Goal: Task Accomplishment & Management: Manage account settings

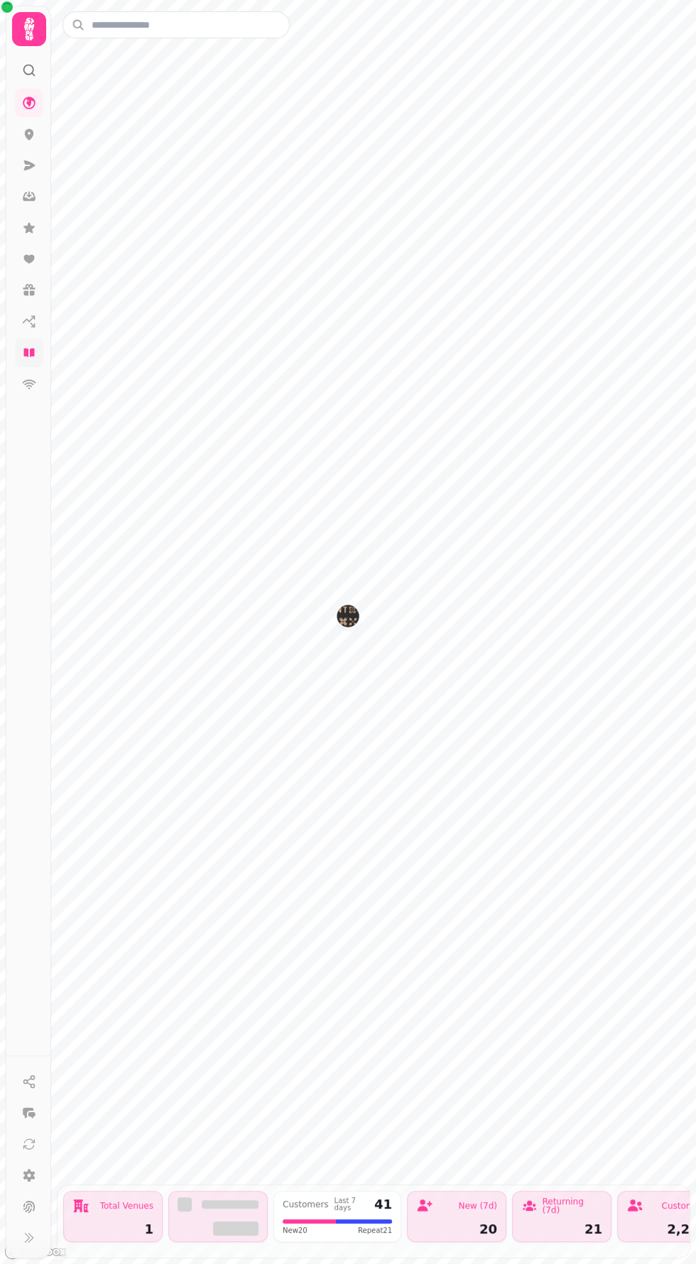
click at [25, 356] on icon at bounding box center [29, 353] width 14 height 14
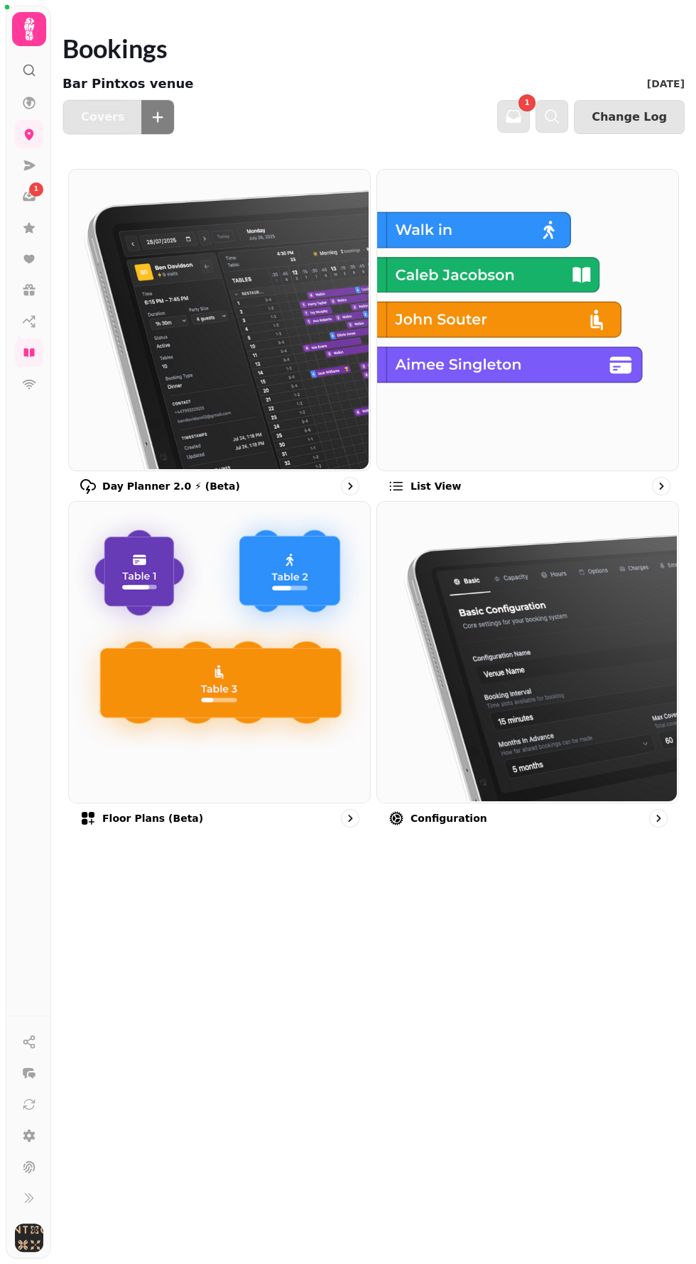
click at [520, 302] on img at bounding box center [525, 318] width 301 height 301
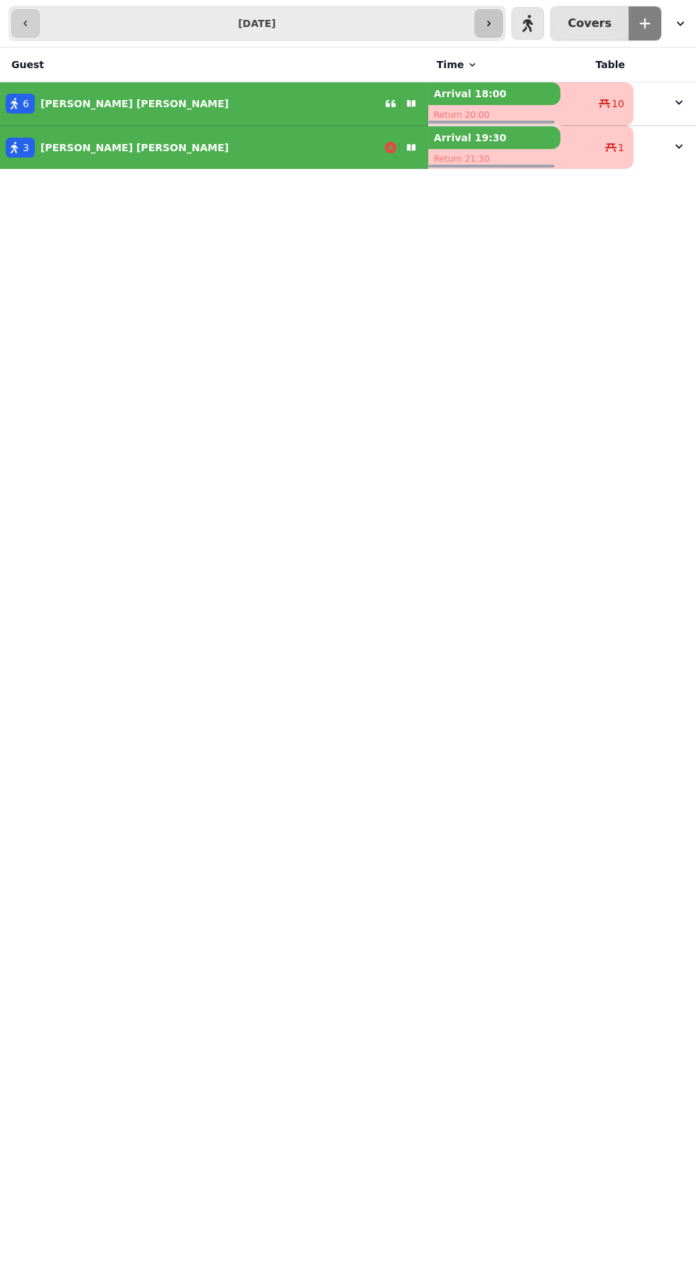
click at [494, 18] on icon "button" at bounding box center [488, 23] width 11 height 11
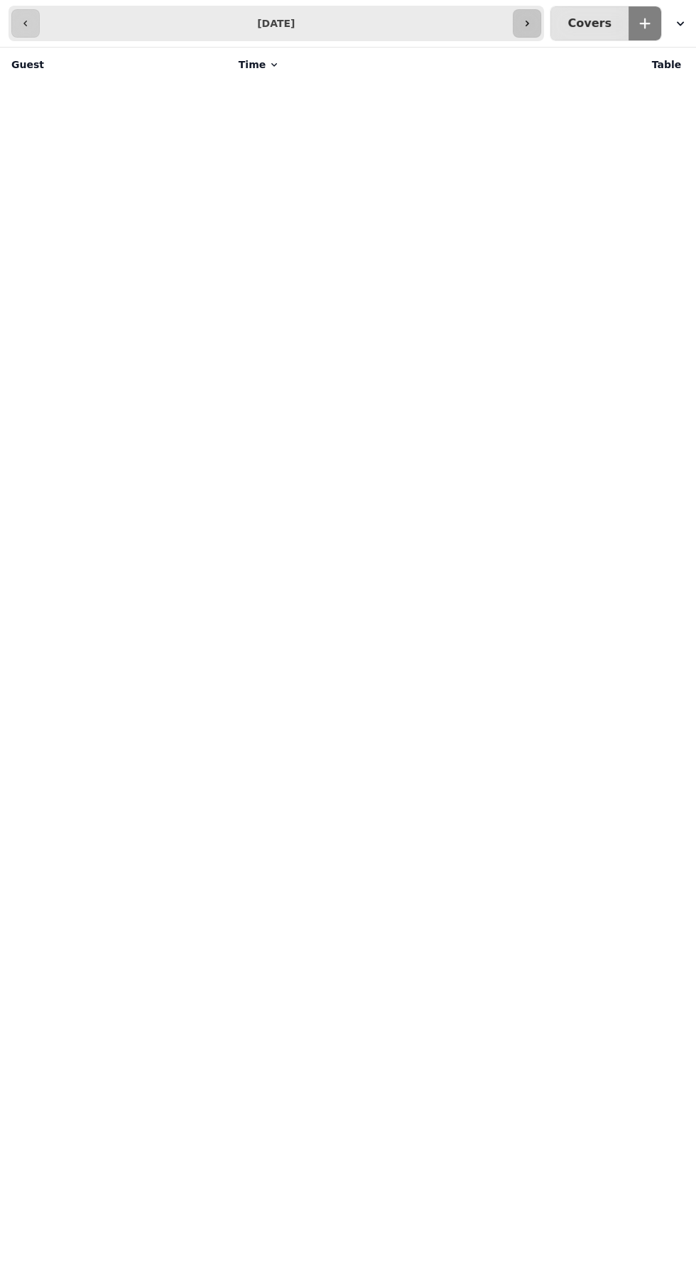
click at [532, 23] on icon "button" at bounding box center [526, 23] width 11 height 11
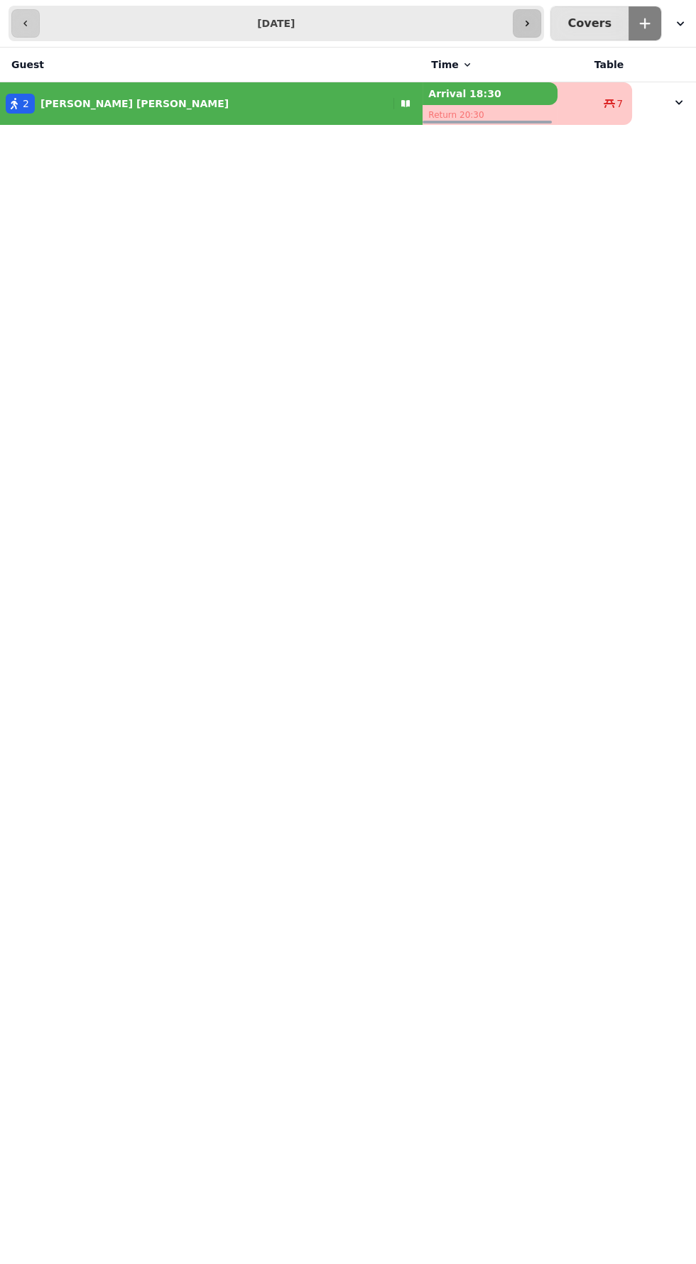
click at [532, 23] on icon "button" at bounding box center [526, 23] width 11 height 11
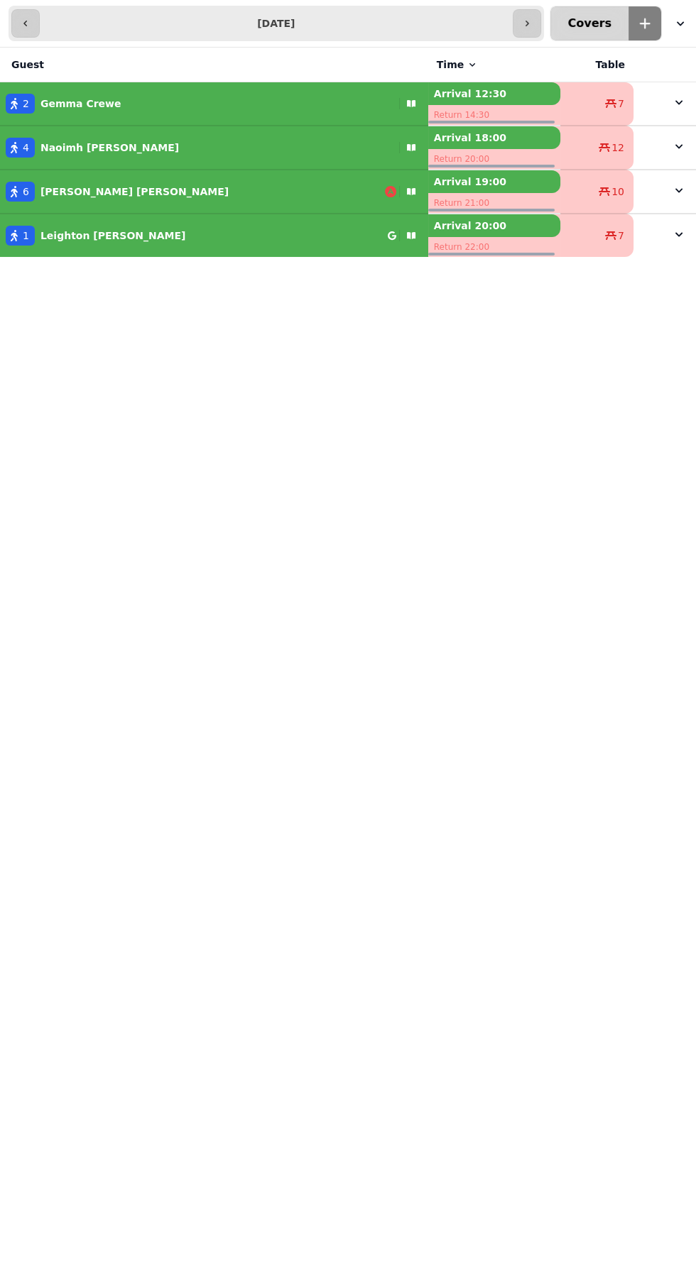
click at [560, 11] on button "13 4 Covers" at bounding box center [589, 23] width 78 height 34
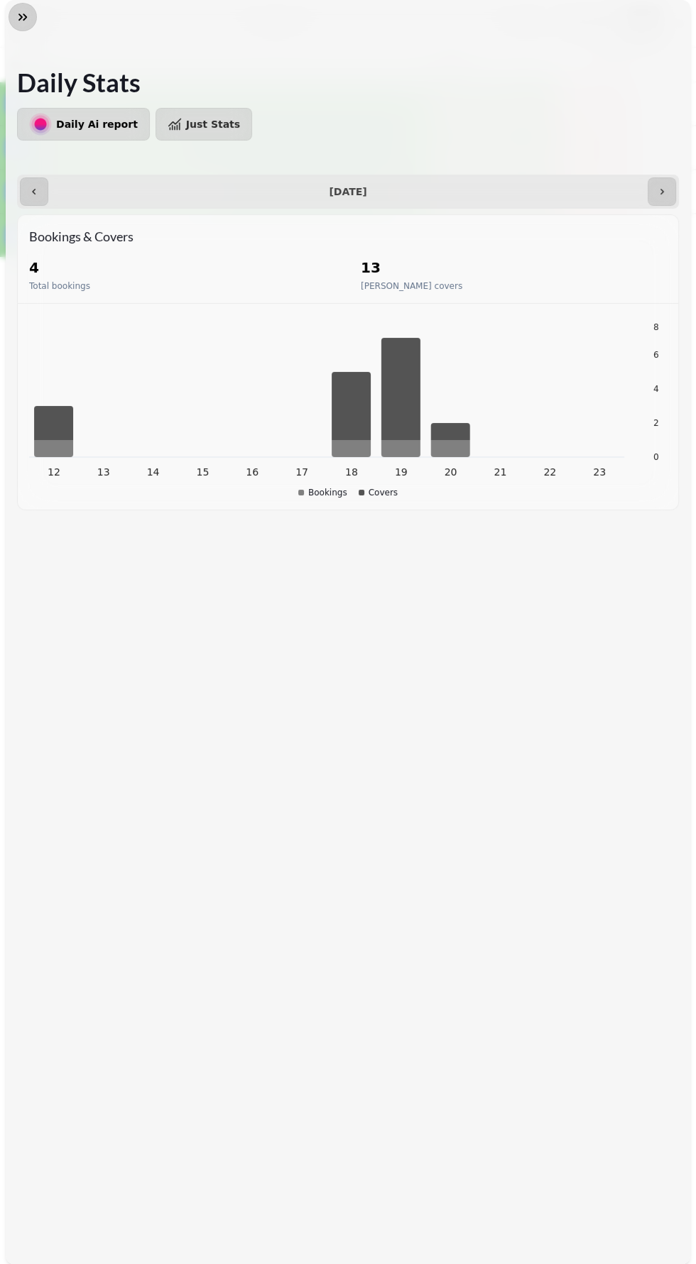
click at [31, 15] on button "button" at bounding box center [23, 17] width 28 height 28
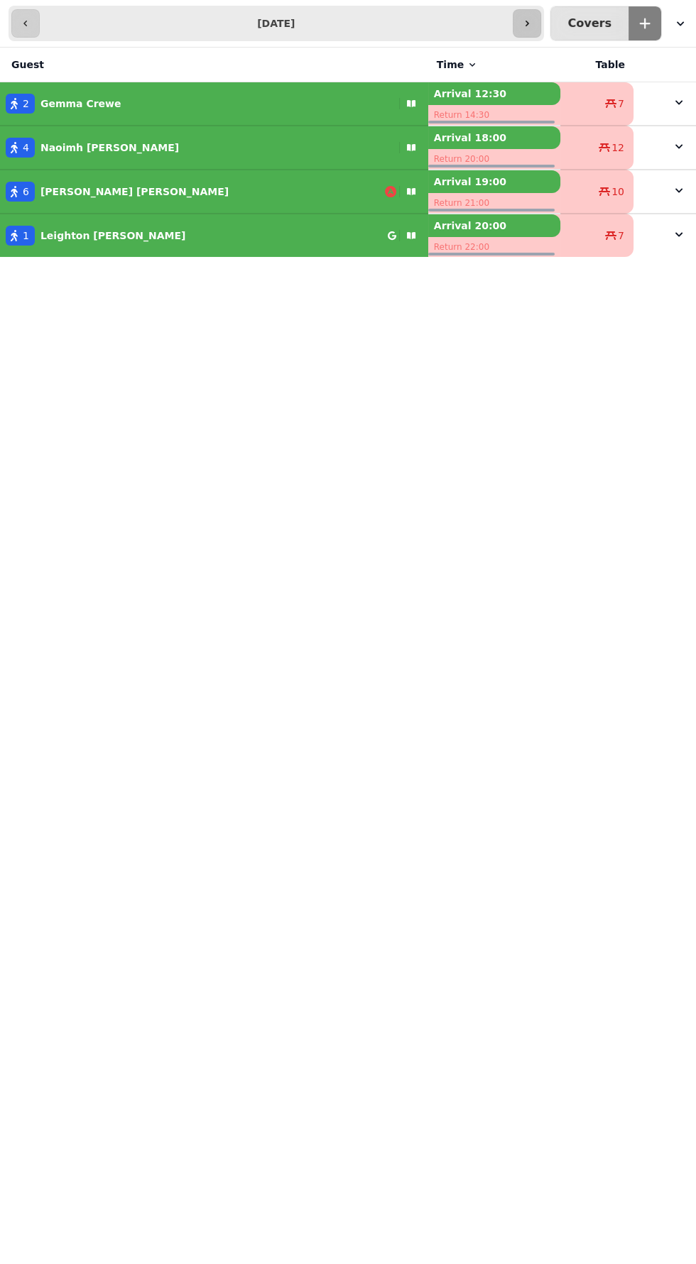
click at [532, 18] on icon "button" at bounding box center [526, 23] width 11 height 11
type input "**********"
